Goal: Task Accomplishment & Management: Manage account settings

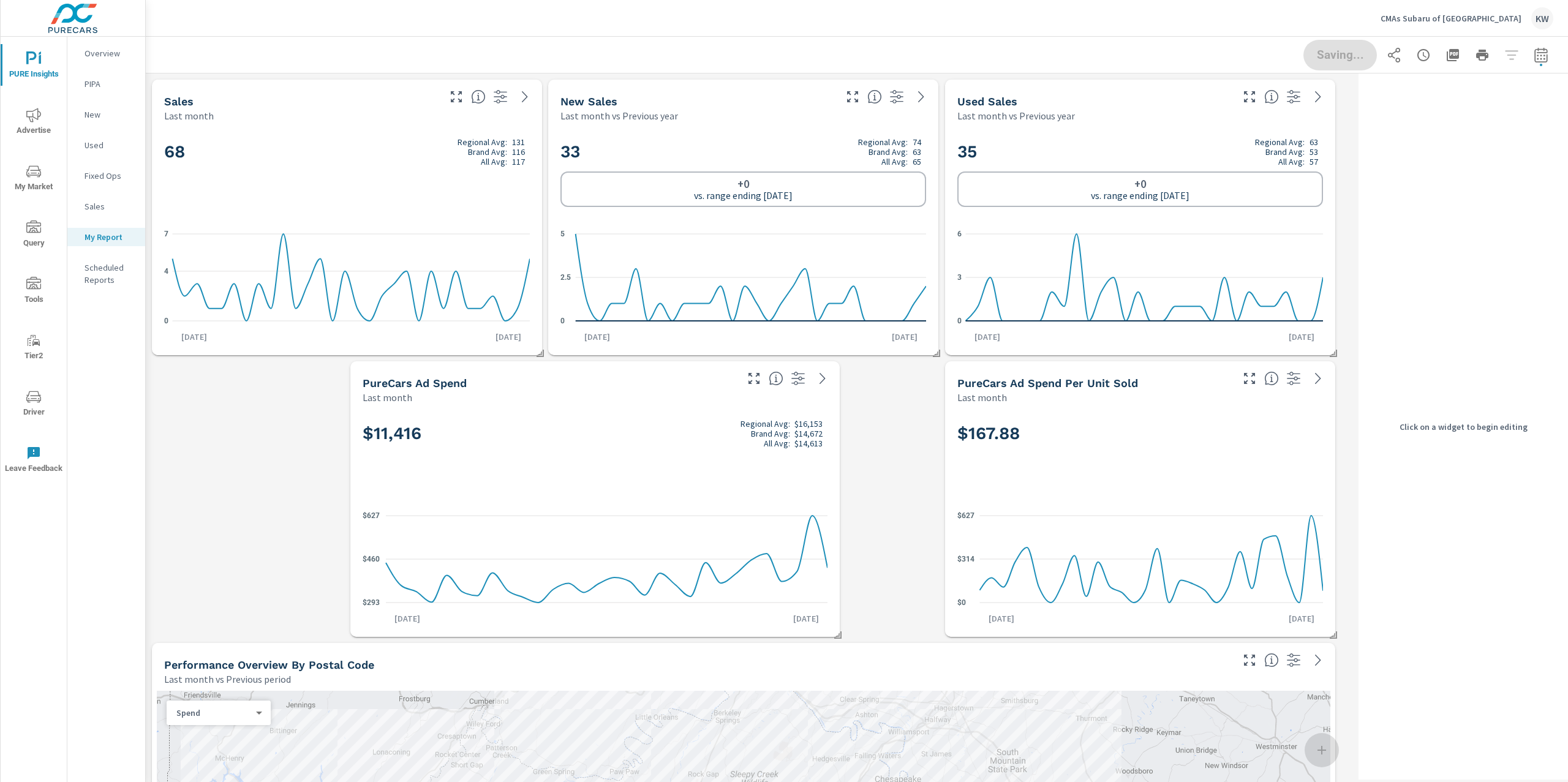
scroll to position [9894, 1221]
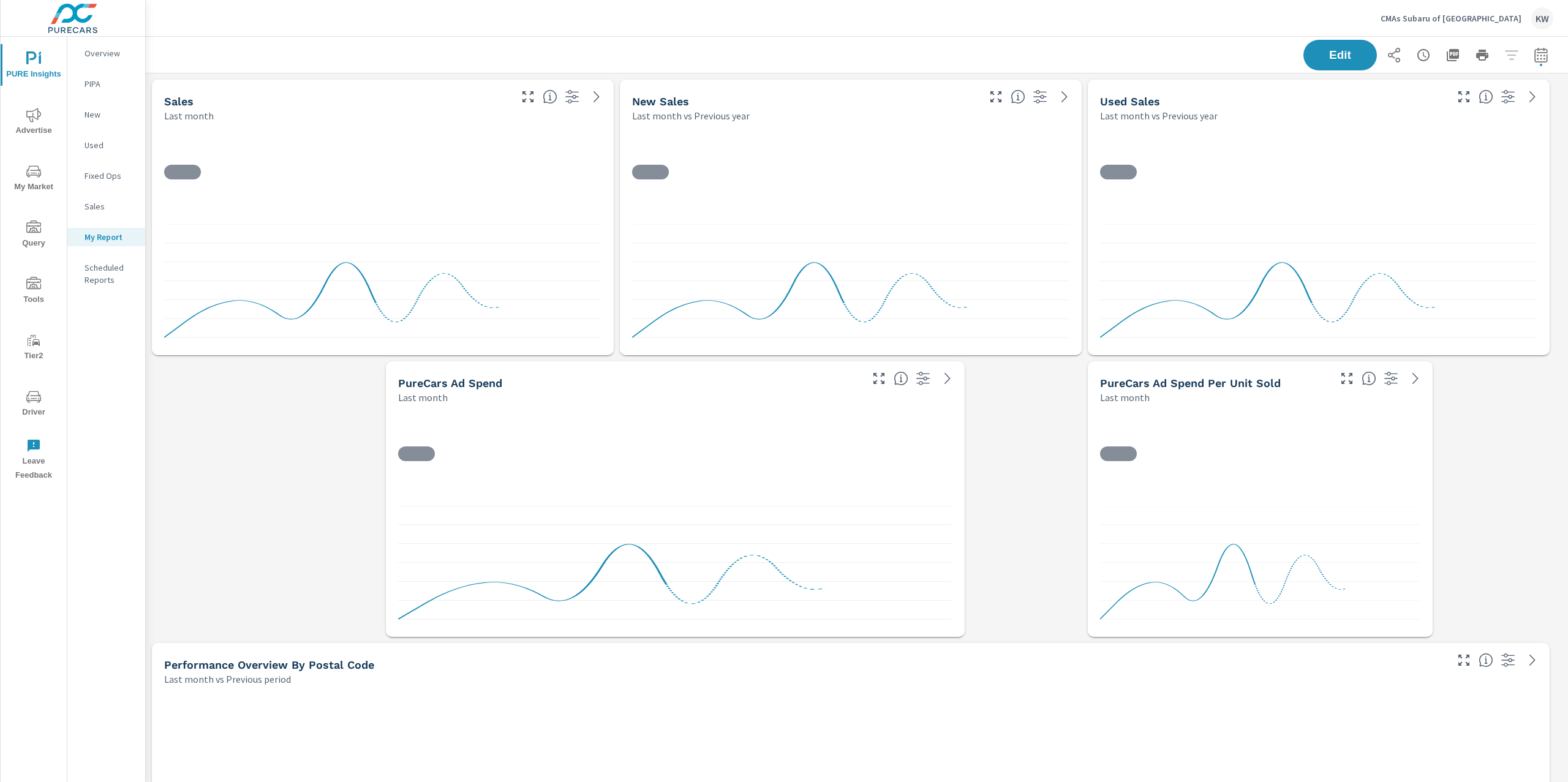
scroll to position [9894, 1436]
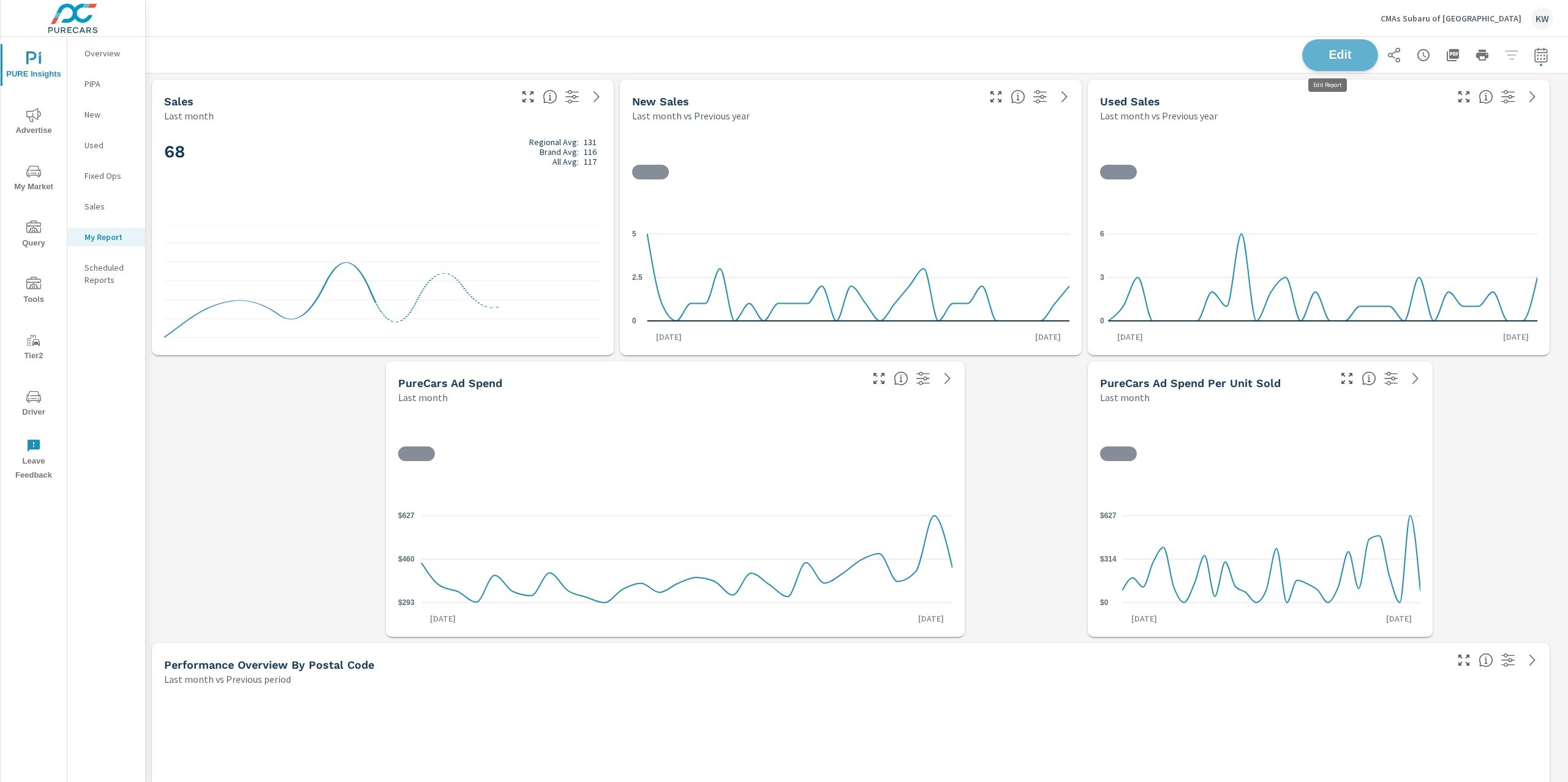
click at [1319, 47] on button "Edit" at bounding box center [1340, 54] width 76 height 32
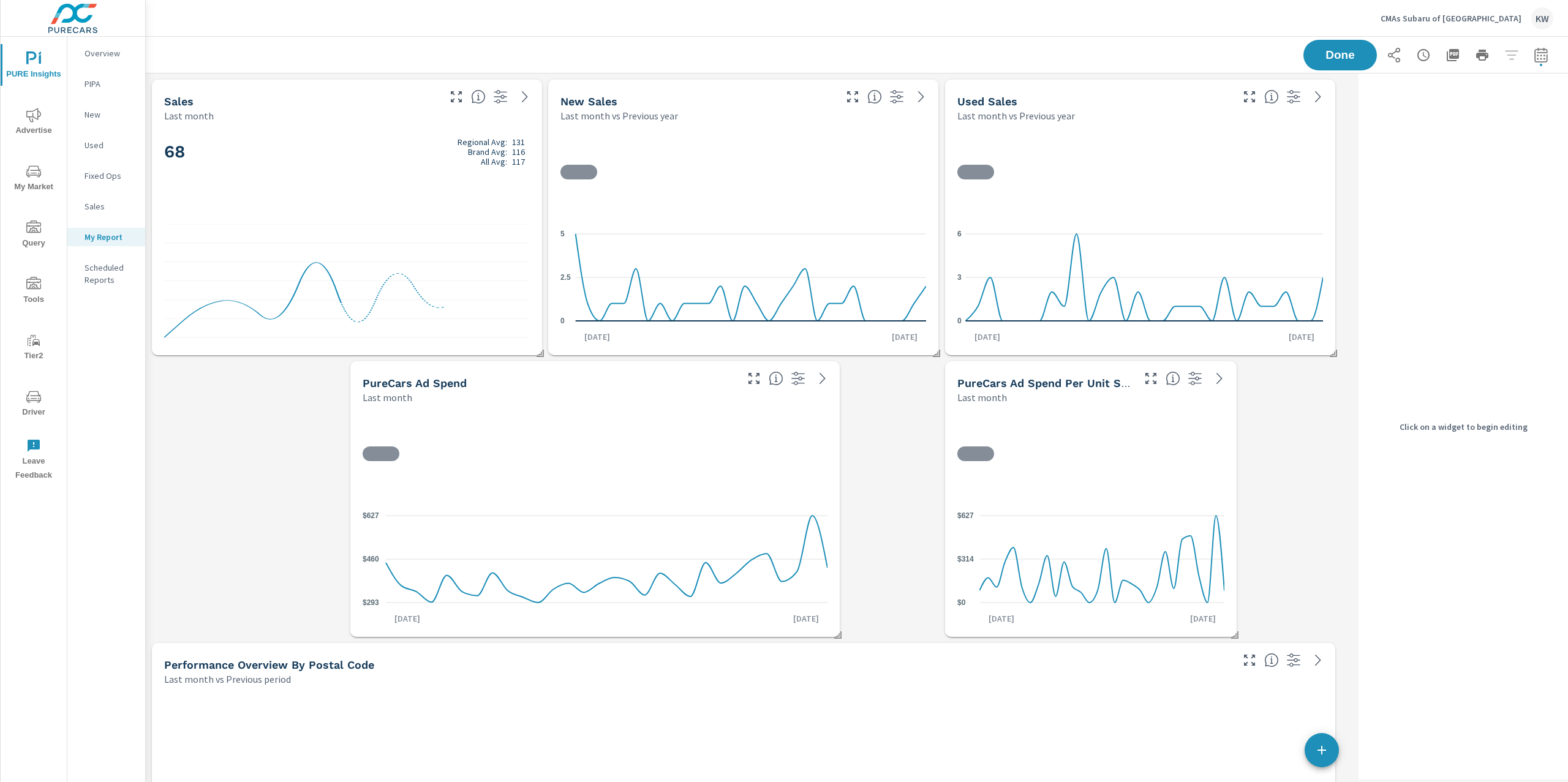
scroll to position [9894, 1221]
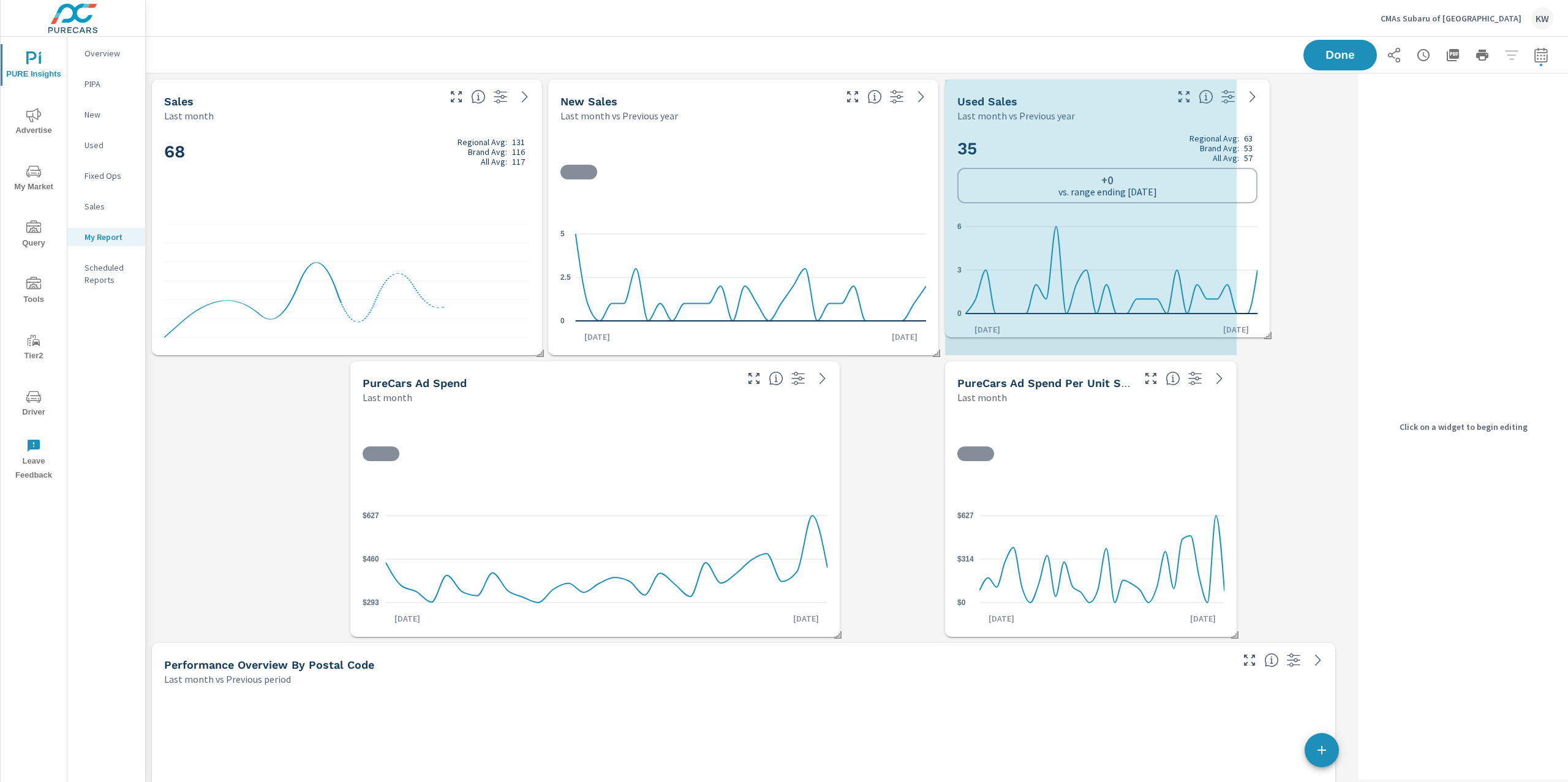
drag, startPoint x: 1335, startPoint y: 352, endPoint x: 1268, endPoint y: 335, distance: 69.1
click at [1268, 335] on span at bounding box center [1264, 331] width 13 height 13
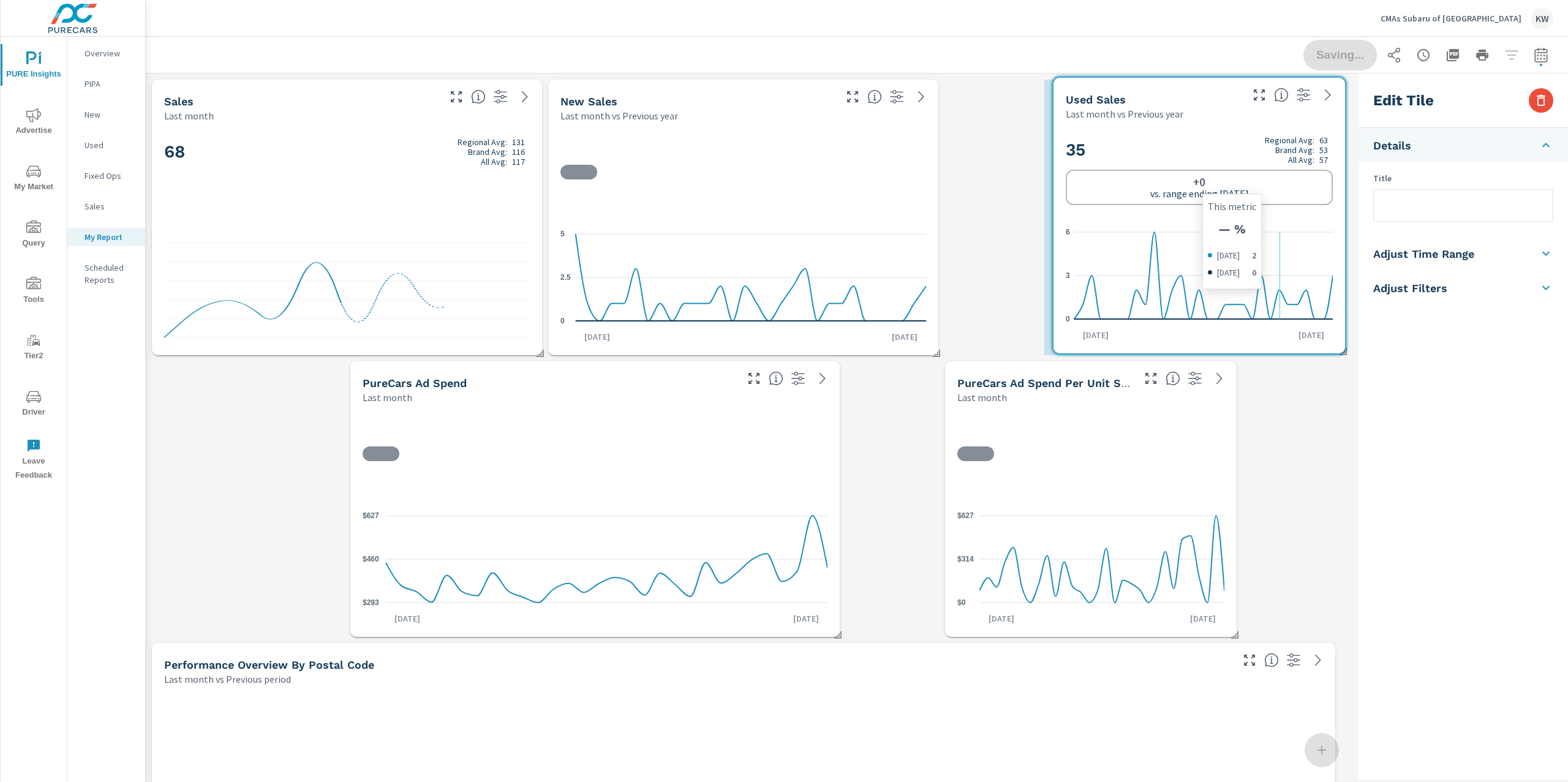
drag, startPoint x: 1162, startPoint y: 268, endPoint x: 1268, endPoint y: 267, distance: 106.0
click at [1269, 267] on icon "0 3 6" at bounding box center [1199, 276] width 267 height 107
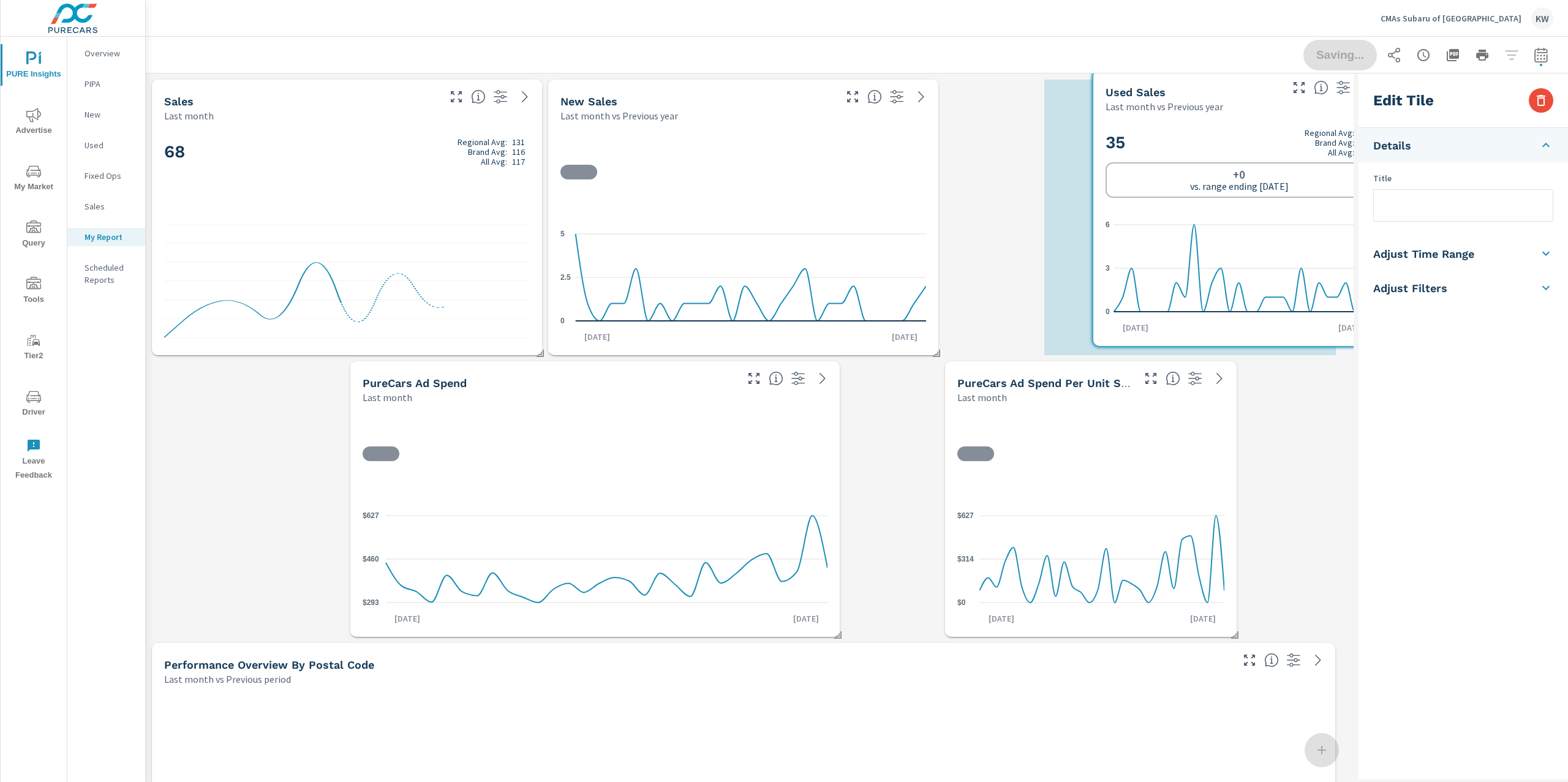
drag, startPoint x: 1170, startPoint y: 207, endPoint x: 1219, endPoint y: 201, distance: 49.4
click at [1220, 197] on div "35 Regional Avg: 63 Brand Avg: 53 All Avg: 57 +0 vs. range ending Sep 30" at bounding box center [1239, 163] width 267 height 70
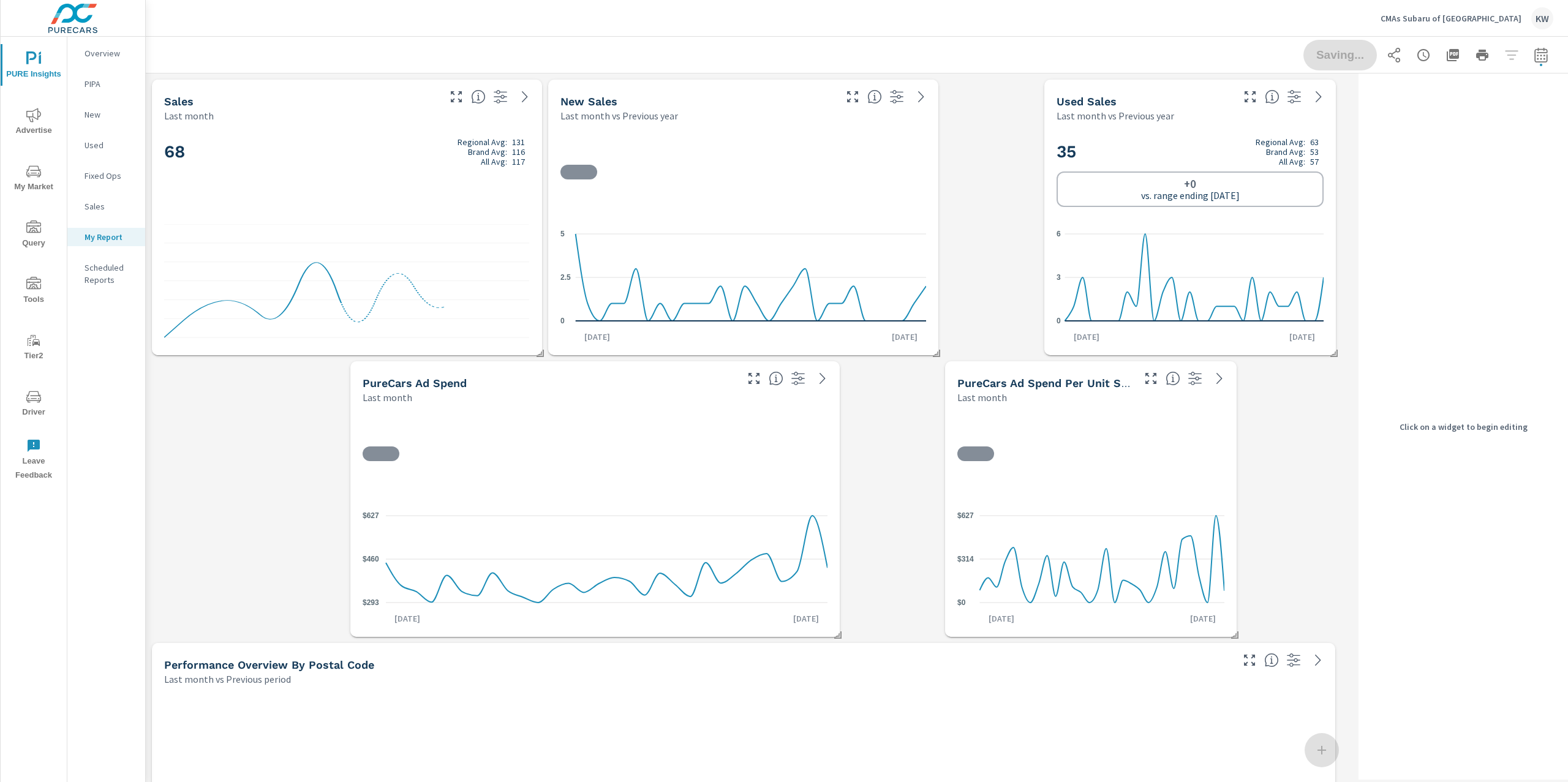
click at [482, 269] on icon at bounding box center [347, 283] width 366 height 119
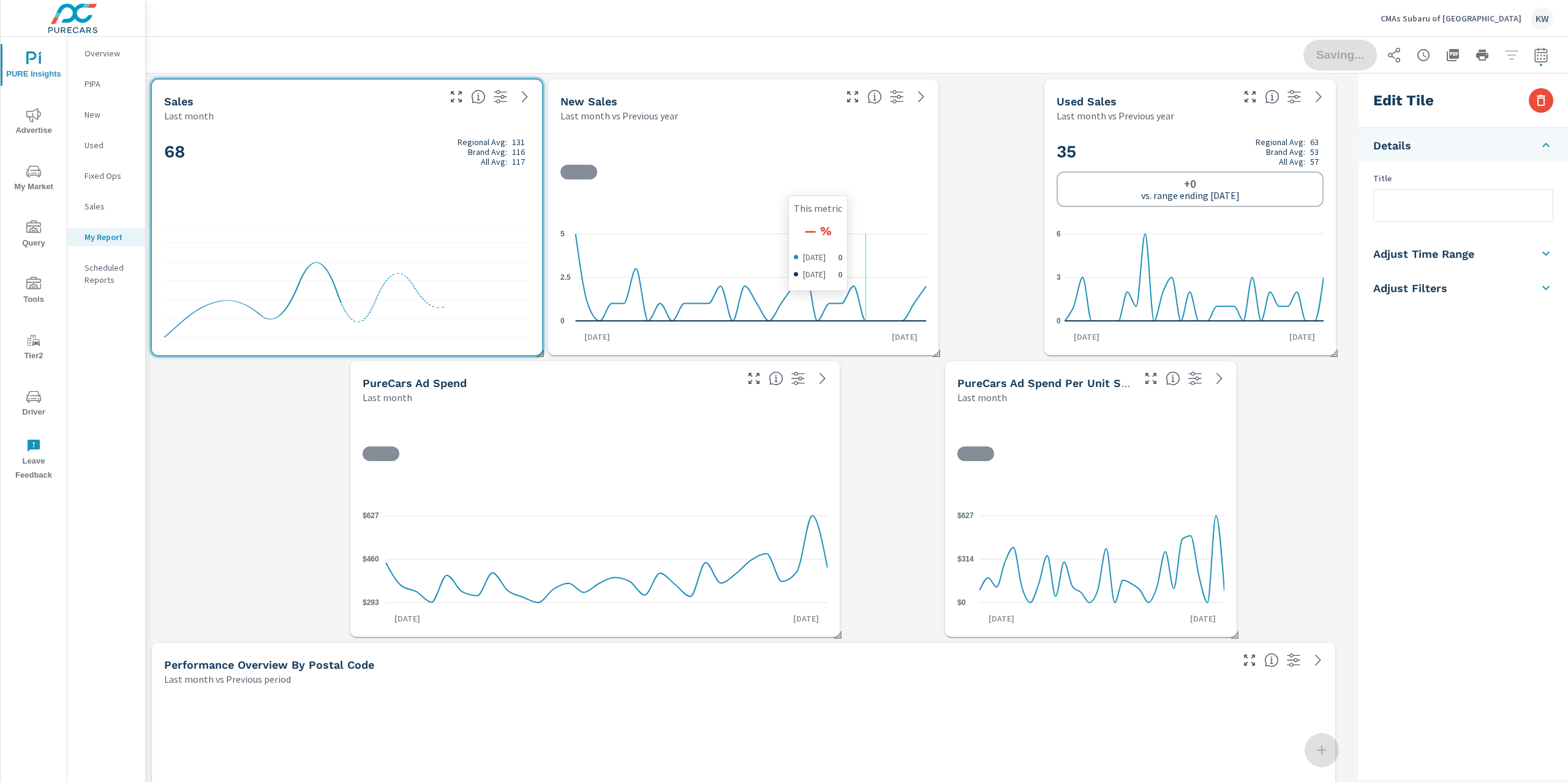
click at [866, 240] on icon "0 2.5 5" at bounding box center [743, 277] width 366 height 107
checkbox input "true"
type input "lastMonth"
type input "lastYear"
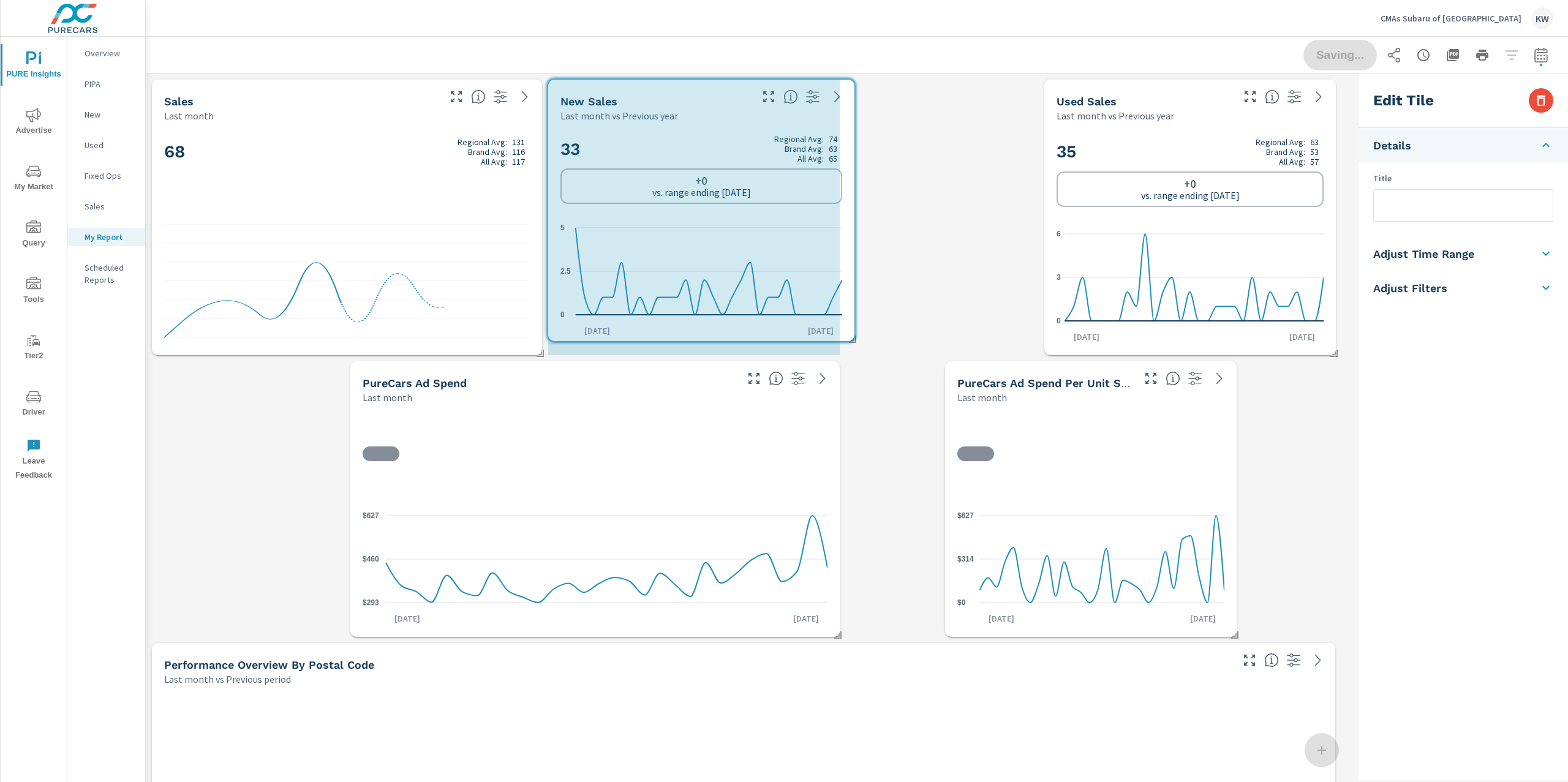
drag, startPoint x: 938, startPoint y: 354, endPoint x: 853, endPoint y: 340, distance: 86.1
click at [853, 340] on span at bounding box center [848, 335] width 13 height 13
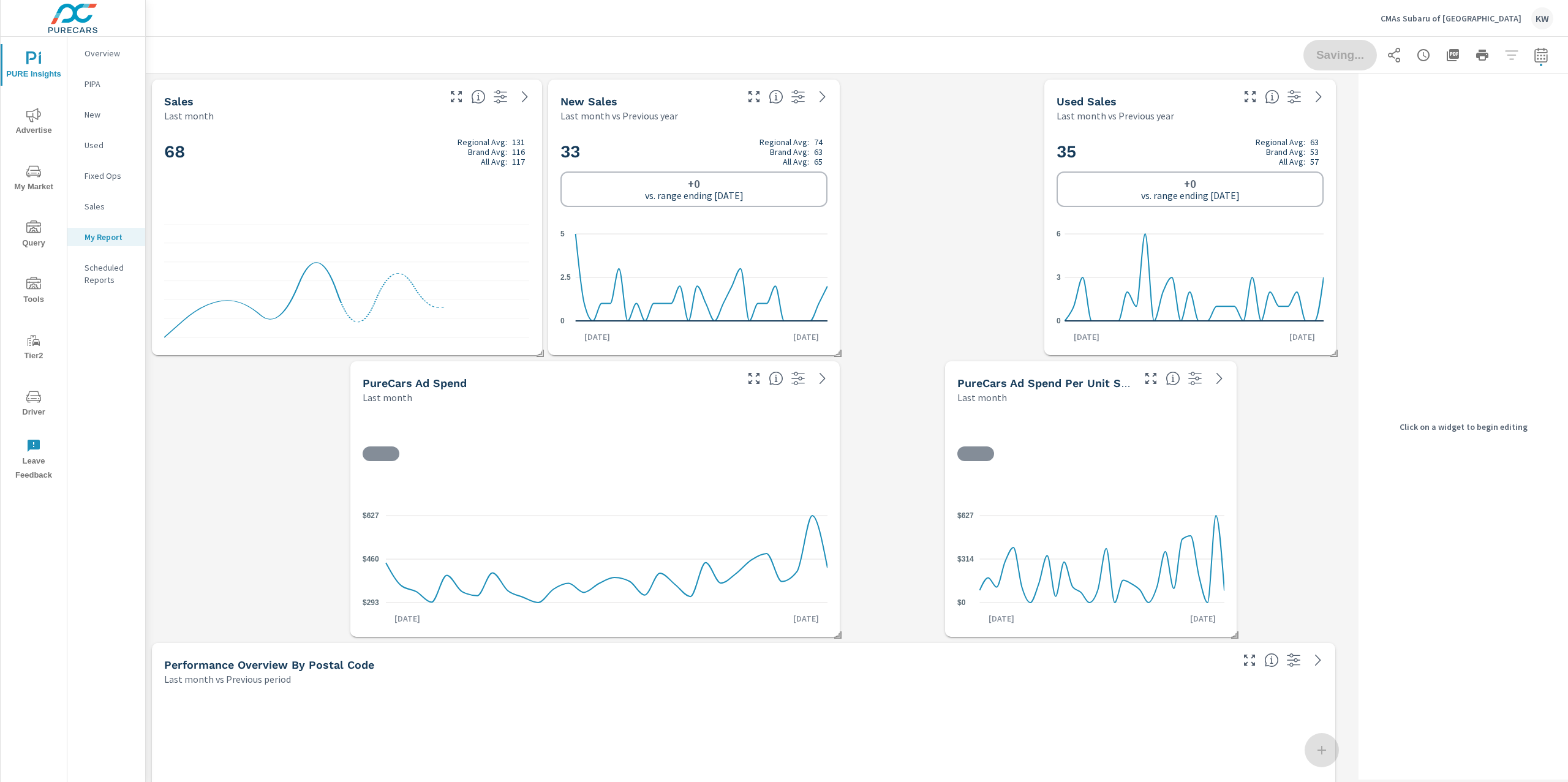
scroll to position [9894, 1221]
